Goal: Find specific page/section: Find specific page/section

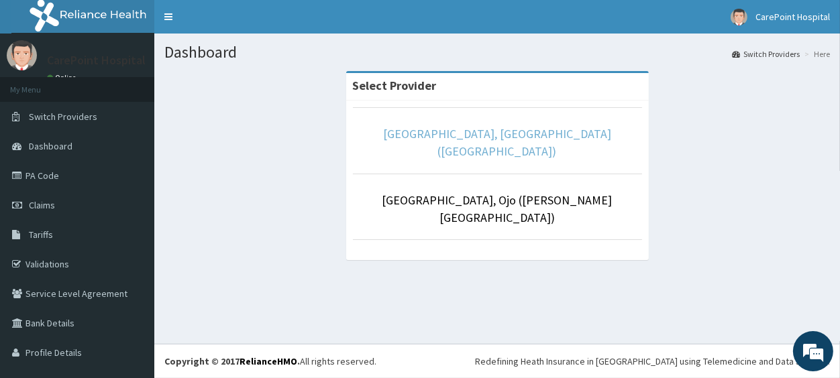
click at [511, 140] on link "[GEOGRAPHIC_DATA], [GEOGRAPHIC_DATA] ([GEOGRAPHIC_DATA])" at bounding box center [497, 142] width 228 height 33
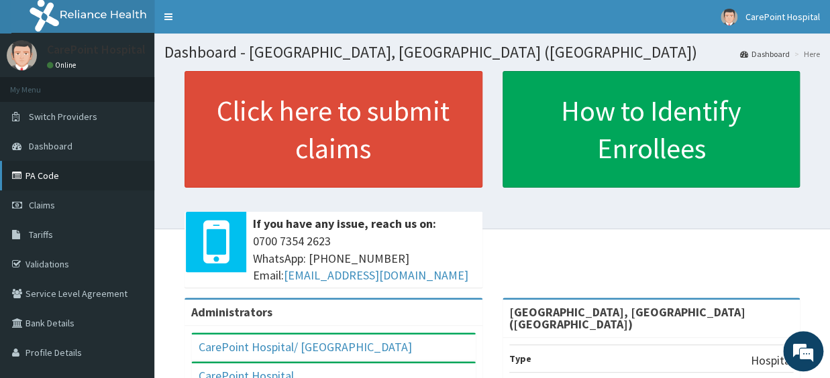
click at [52, 177] on link "PA Code" at bounding box center [77, 176] width 154 height 30
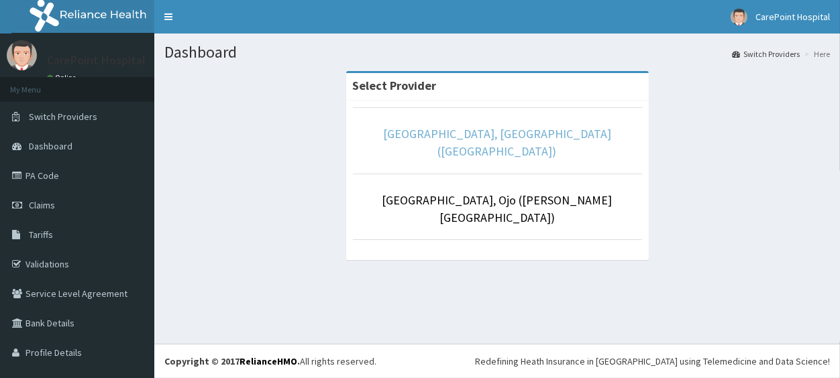
click at [491, 136] on link "[GEOGRAPHIC_DATA], [GEOGRAPHIC_DATA] ([GEOGRAPHIC_DATA])" at bounding box center [497, 142] width 228 height 33
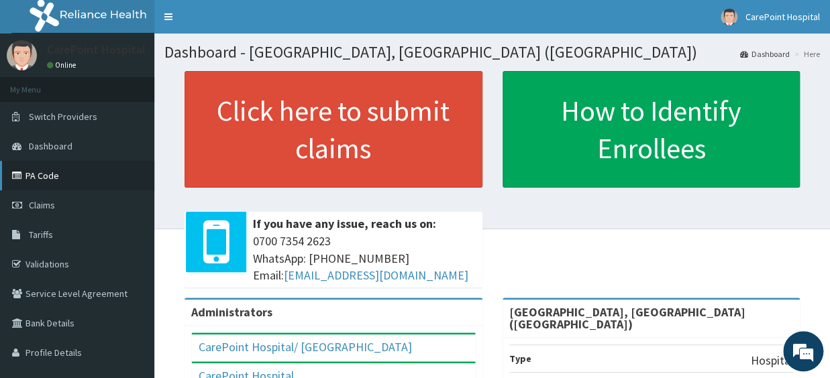
click at [48, 172] on link "PA Code" at bounding box center [77, 176] width 154 height 30
